Goal: Task Accomplishment & Management: Manage account settings

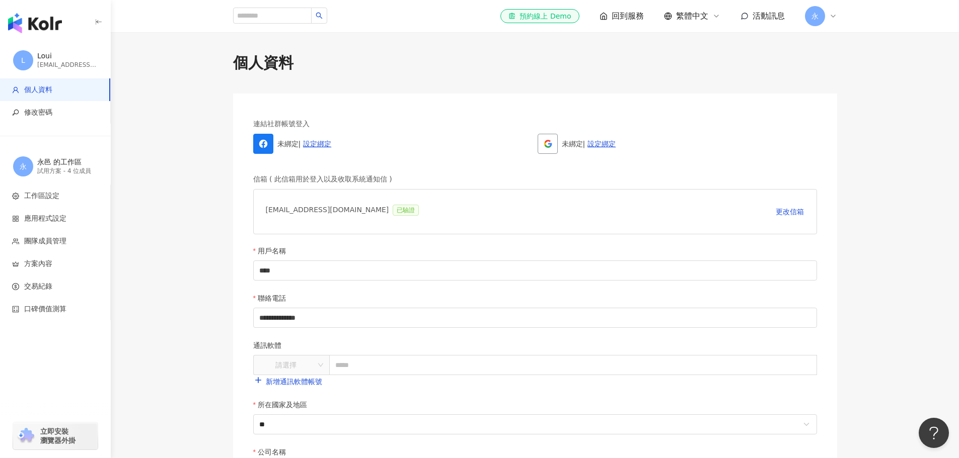
click at [62, 85] on span "個人資料" at bounding box center [56, 90] width 89 height 10
click at [816, 19] on span "永" at bounding box center [814, 16] width 7 height 11
click at [861, 98] on link "團隊成員管理" at bounding box center [846, 97] width 42 height 8
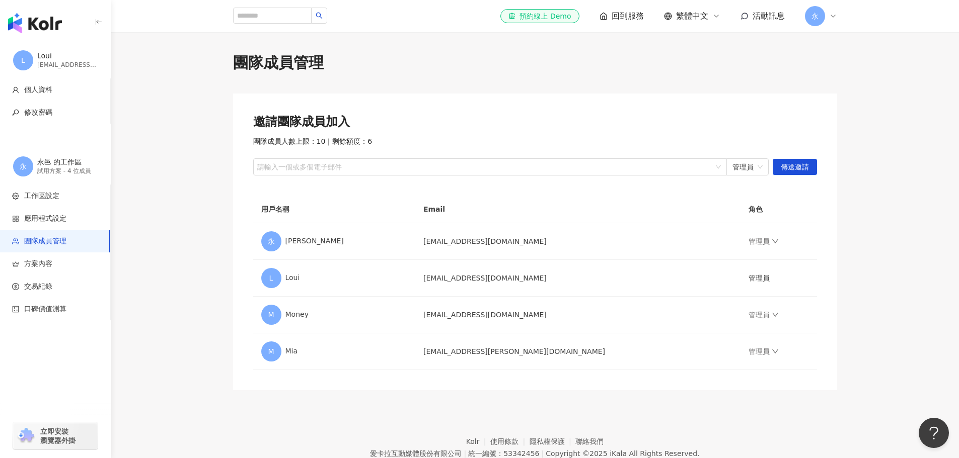
click at [827, 97] on div "邀請團隊成員加入 團隊成員人數上限：10 ｜ 剩餘額度：6 請輸入一個或多個電子郵件 管理員 傳送邀請 用戶名稱 Email 角色 永 永邑 allepcst…" at bounding box center [535, 242] width 604 height 297
click at [873, 80] on main "團隊成員管理 邀請團隊成員加入 團隊成員人數上限：10 ｜ 剩餘額度：6 請輸入一個或多個電子郵件 管理員 傳送邀請 用戶名稱 Email 角色 永 永邑 […" at bounding box center [535, 221] width 848 height 338
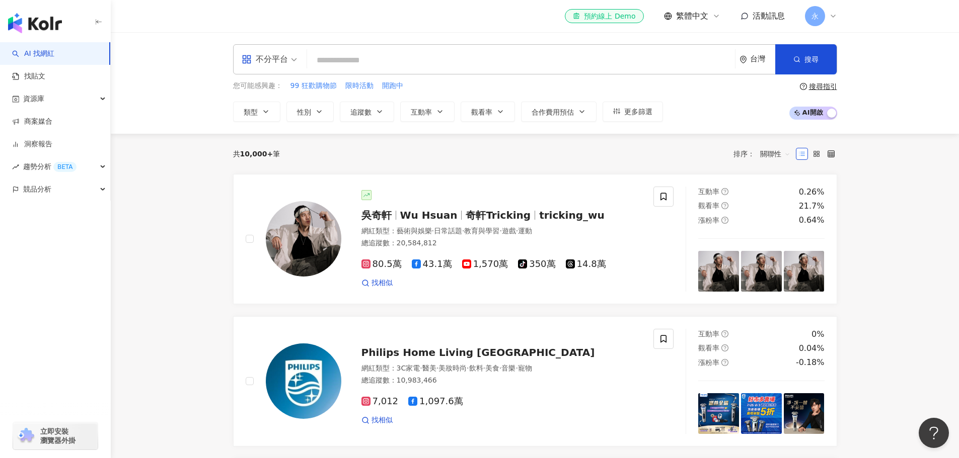
click at [824, 18] on span "永" at bounding box center [815, 16] width 20 height 20
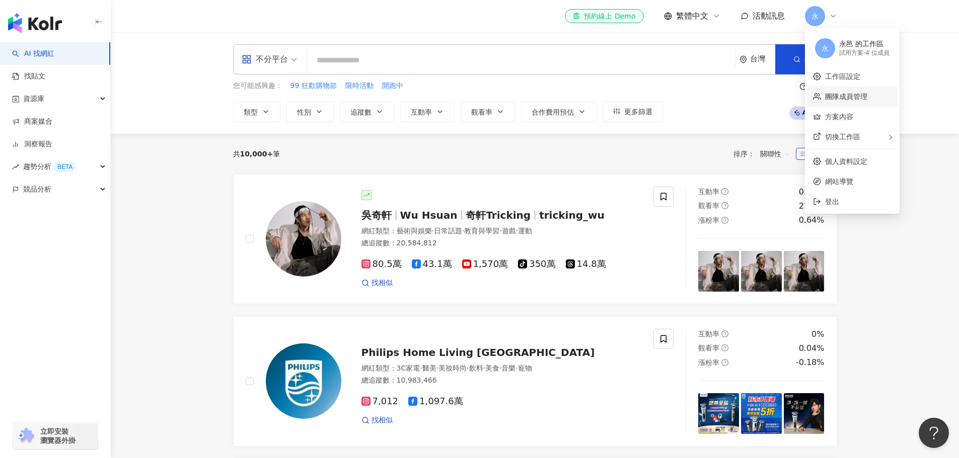
click at [860, 93] on link "團隊成員管理" at bounding box center [846, 97] width 42 height 8
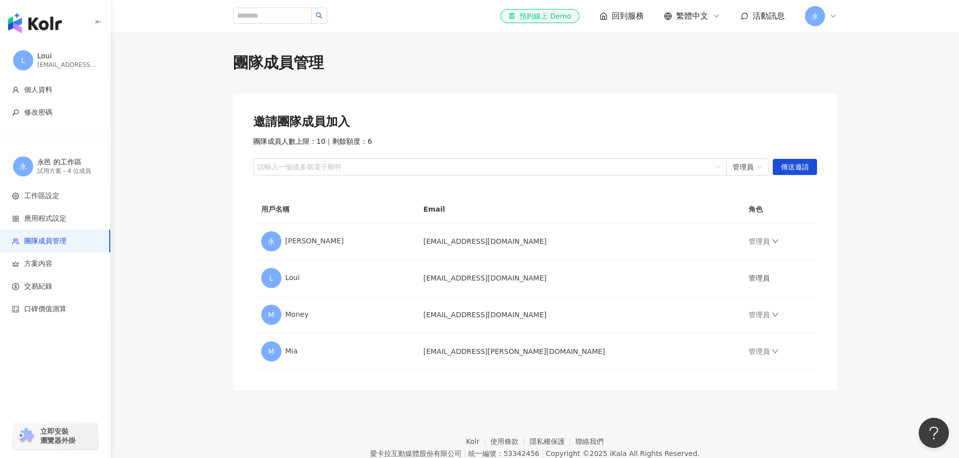
click at [182, 226] on main "團隊成員管理 邀請團隊成員加入 團隊成員人數上限：10 ｜ 剩餘額度：6 請輸入一個或多個電子郵件 管理員 傳送邀請 用戶名稱 Email 角色 永 永邑 a…" at bounding box center [535, 221] width 848 height 338
click at [46, 26] on img "button" at bounding box center [35, 23] width 54 height 20
